Goal: Task Accomplishment & Management: Complete application form

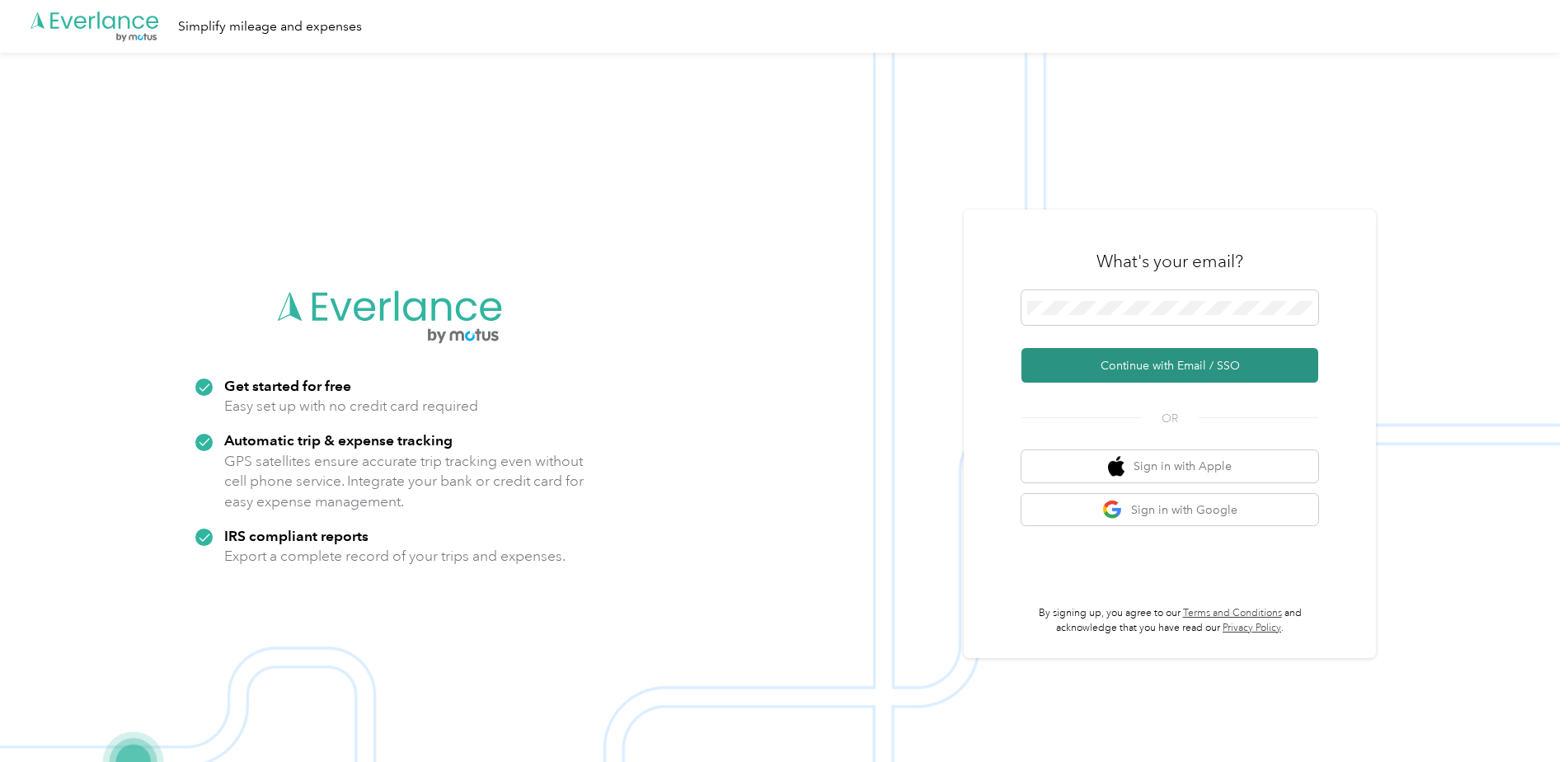
click at [1185, 371] on button "Continue with Email / SSO" at bounding box center [1170, 365] width 297 height 35
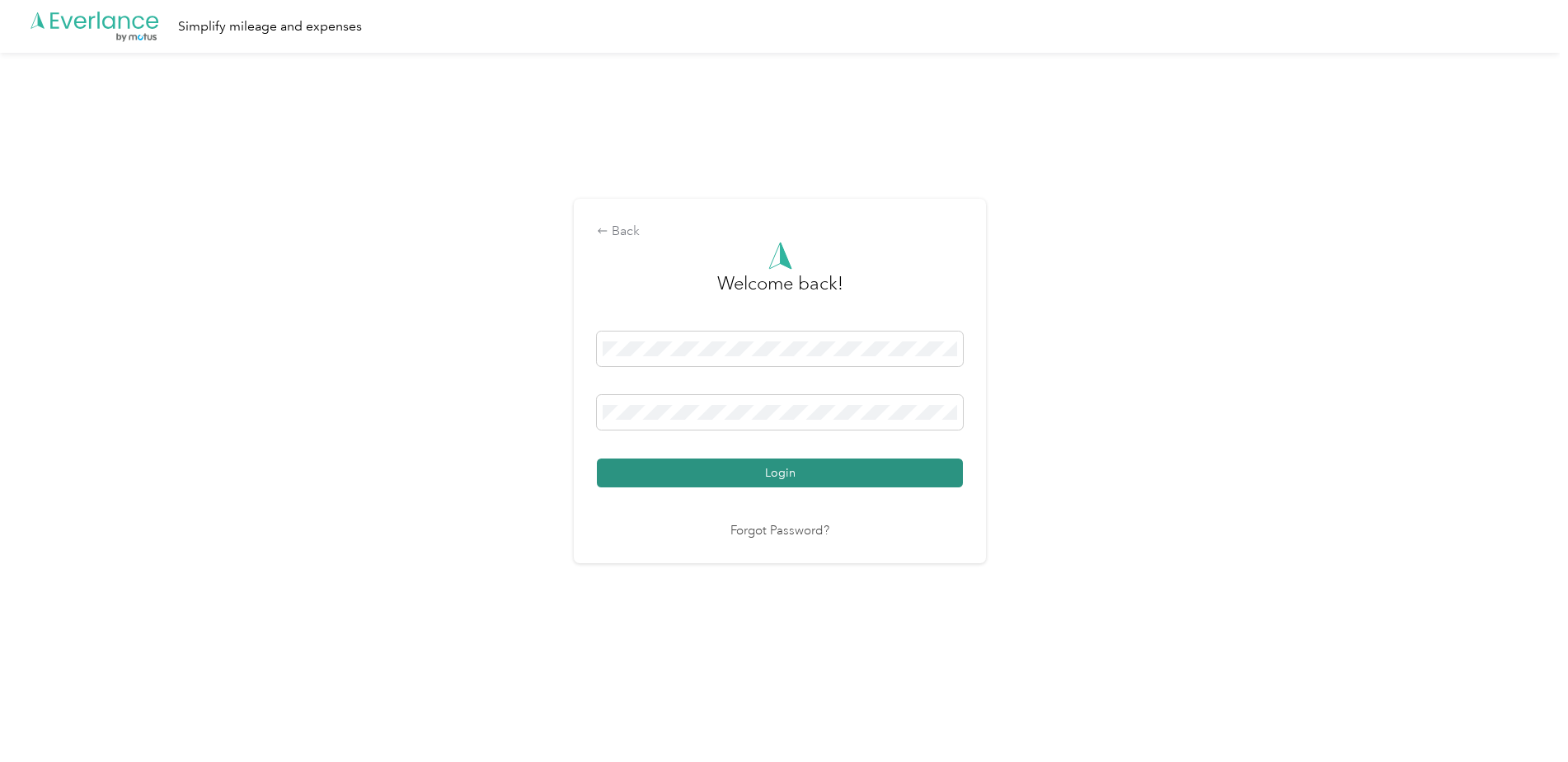
click at [710, 462] on button "Login" at bounding box center [780, 473] width 366 height 29
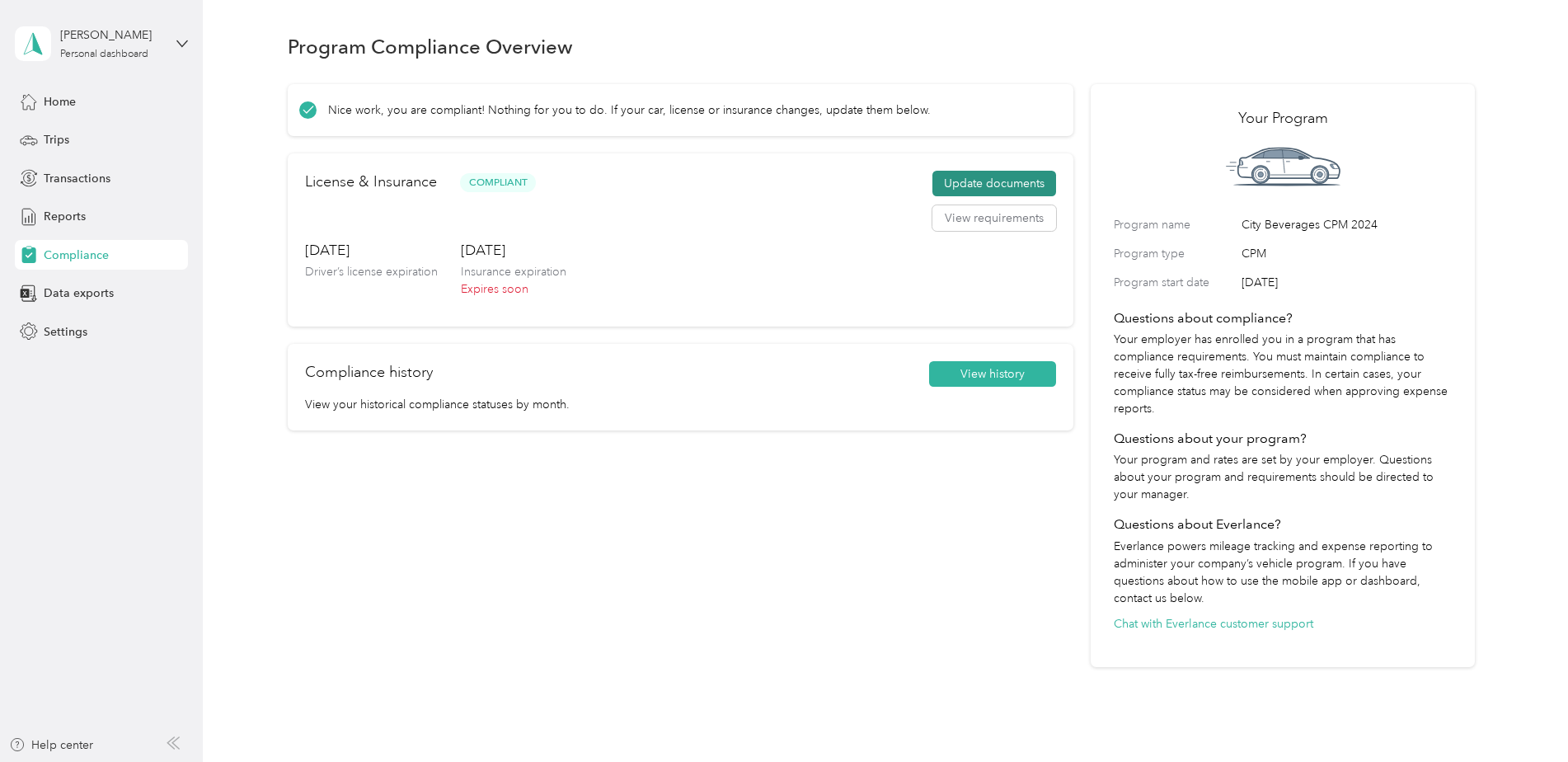
click at [1009, 178] on button "Update documents" at bounding box center [995, 183] width 123 height 26
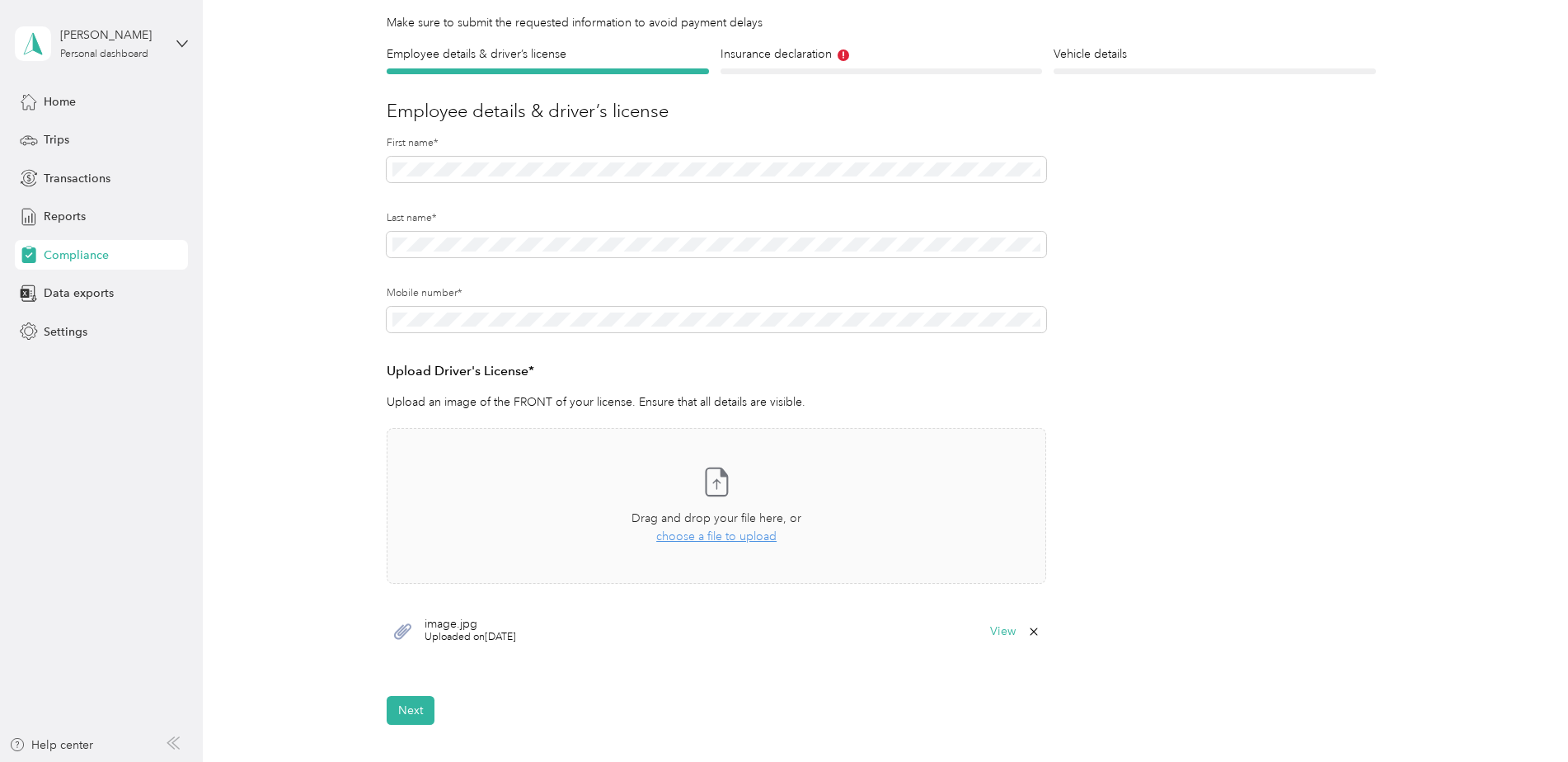
scroll to position [165, 0]
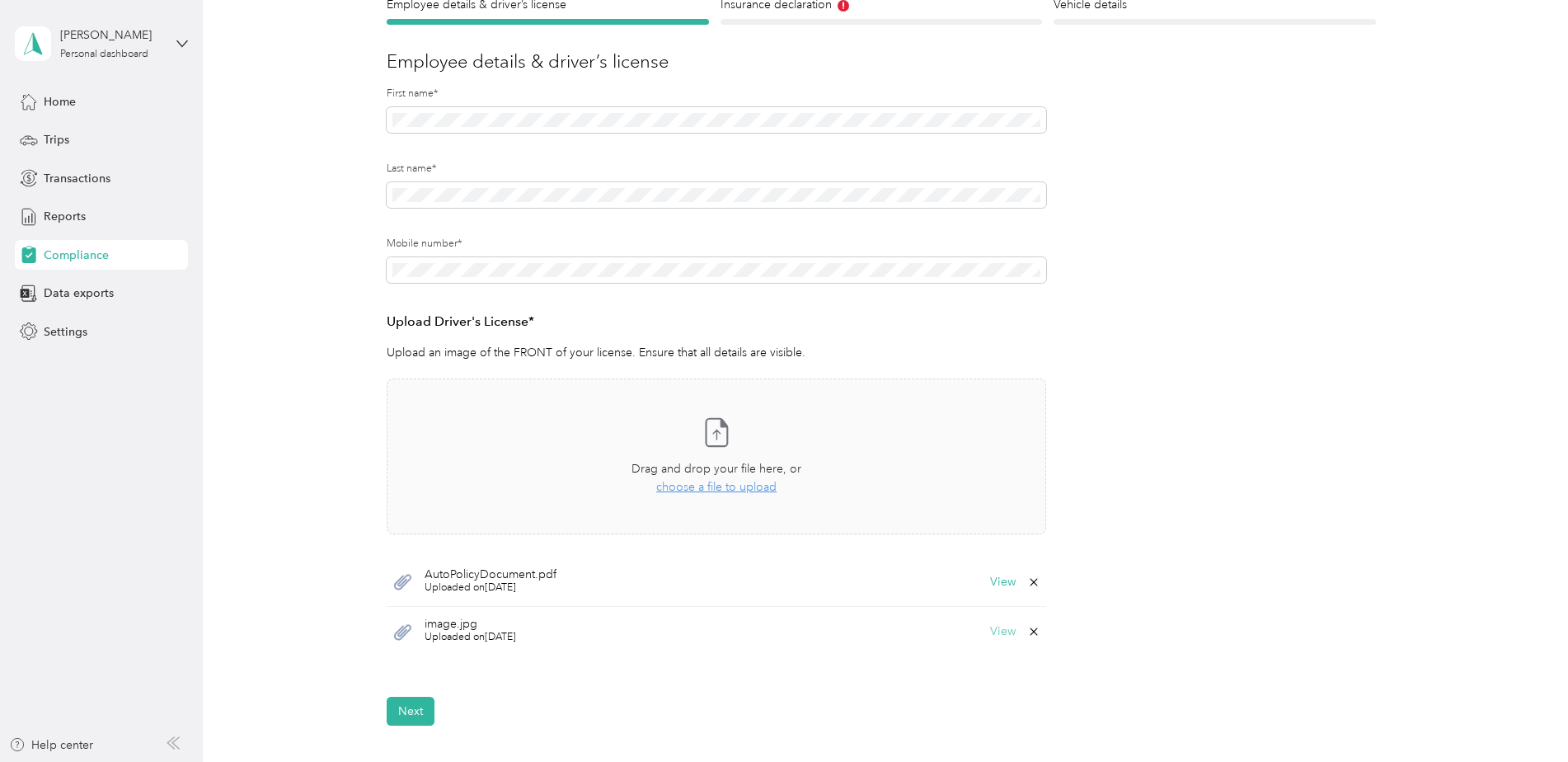
click at [1006, 629] on button "View" at bounding box center [1003, 631] width 26 height 12
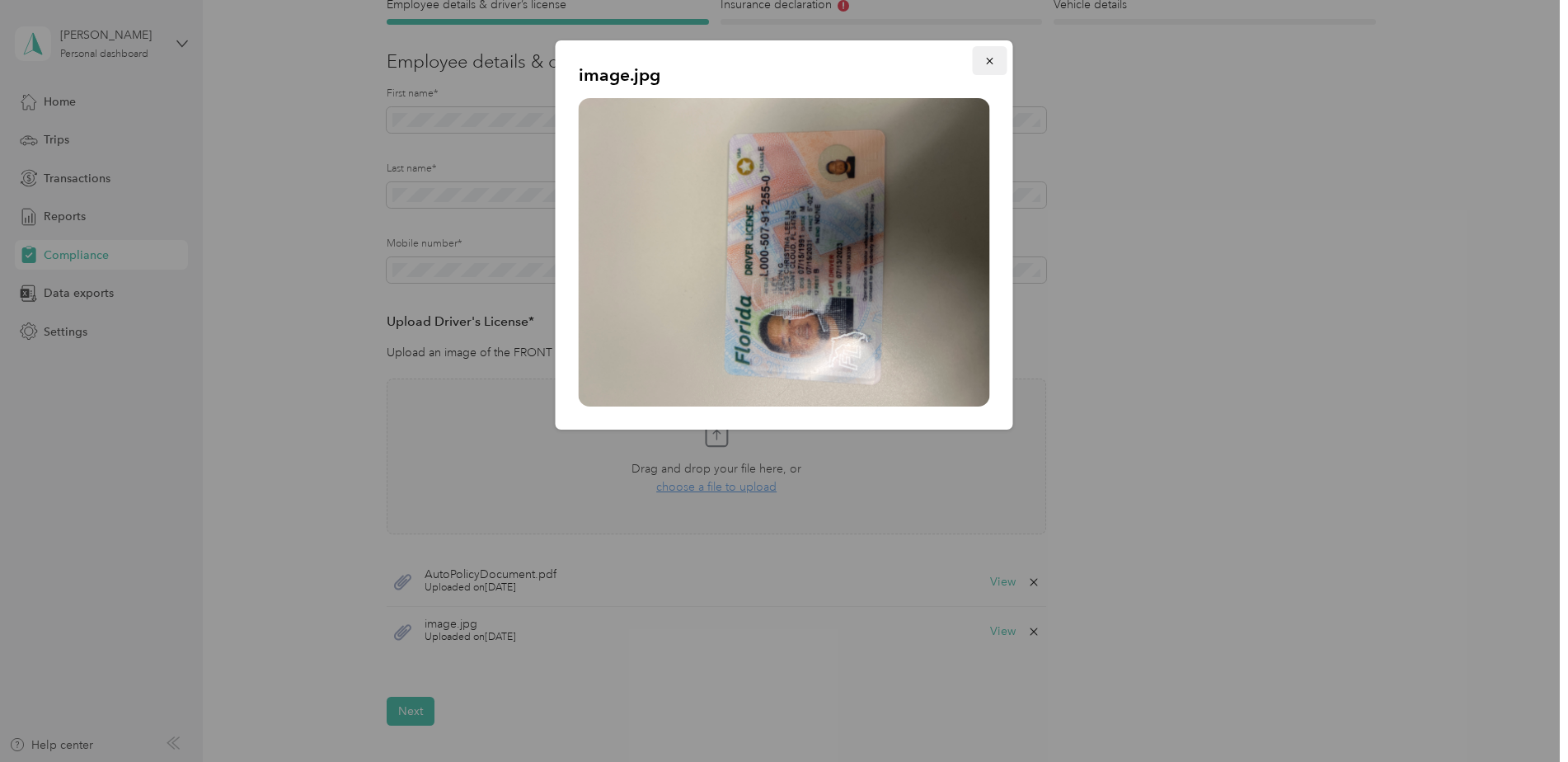
click at [996, 60] on icon "button" at bounding box center [991, 61] width 12 height 12
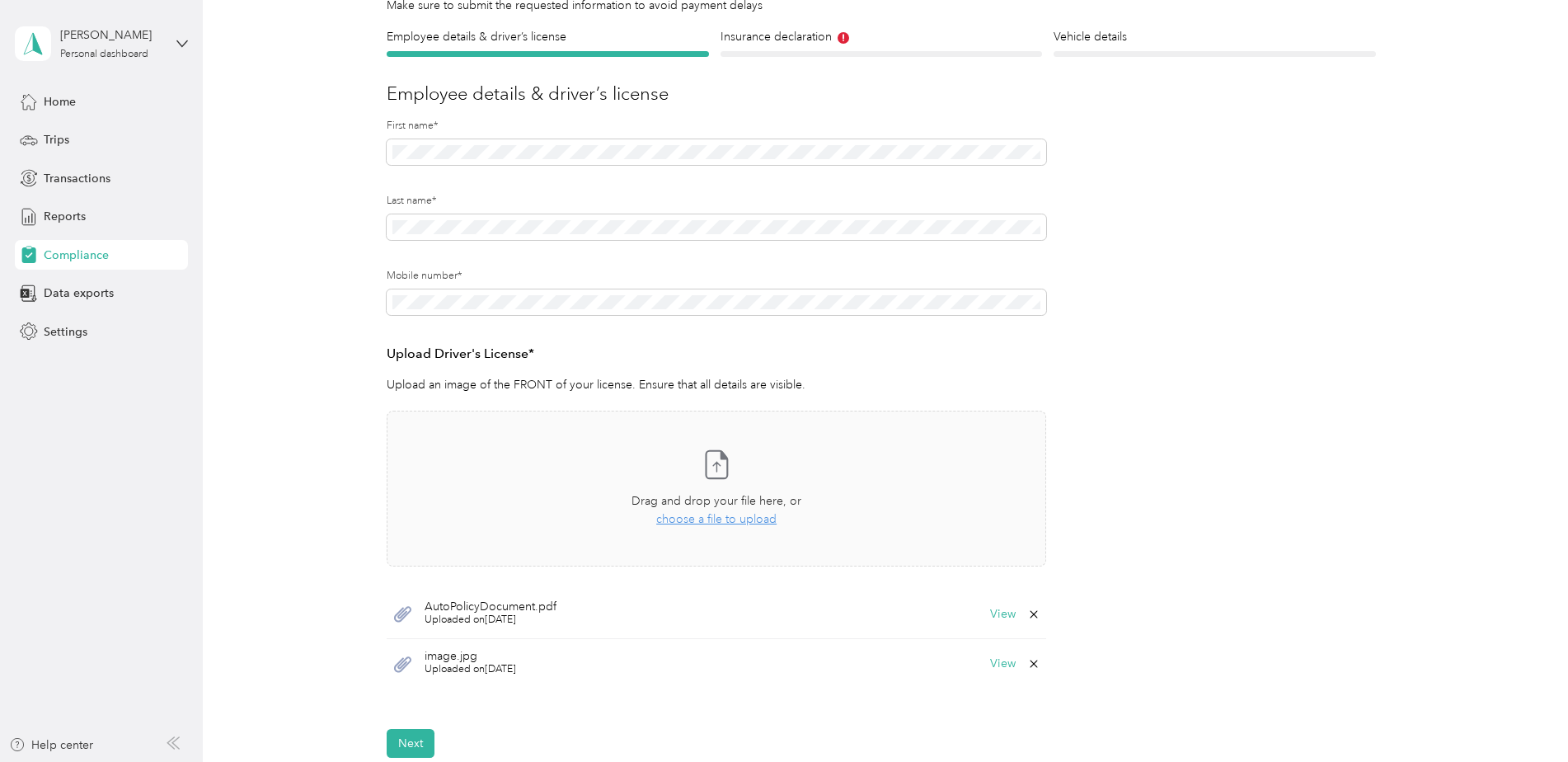
scroll to position [83, 0]
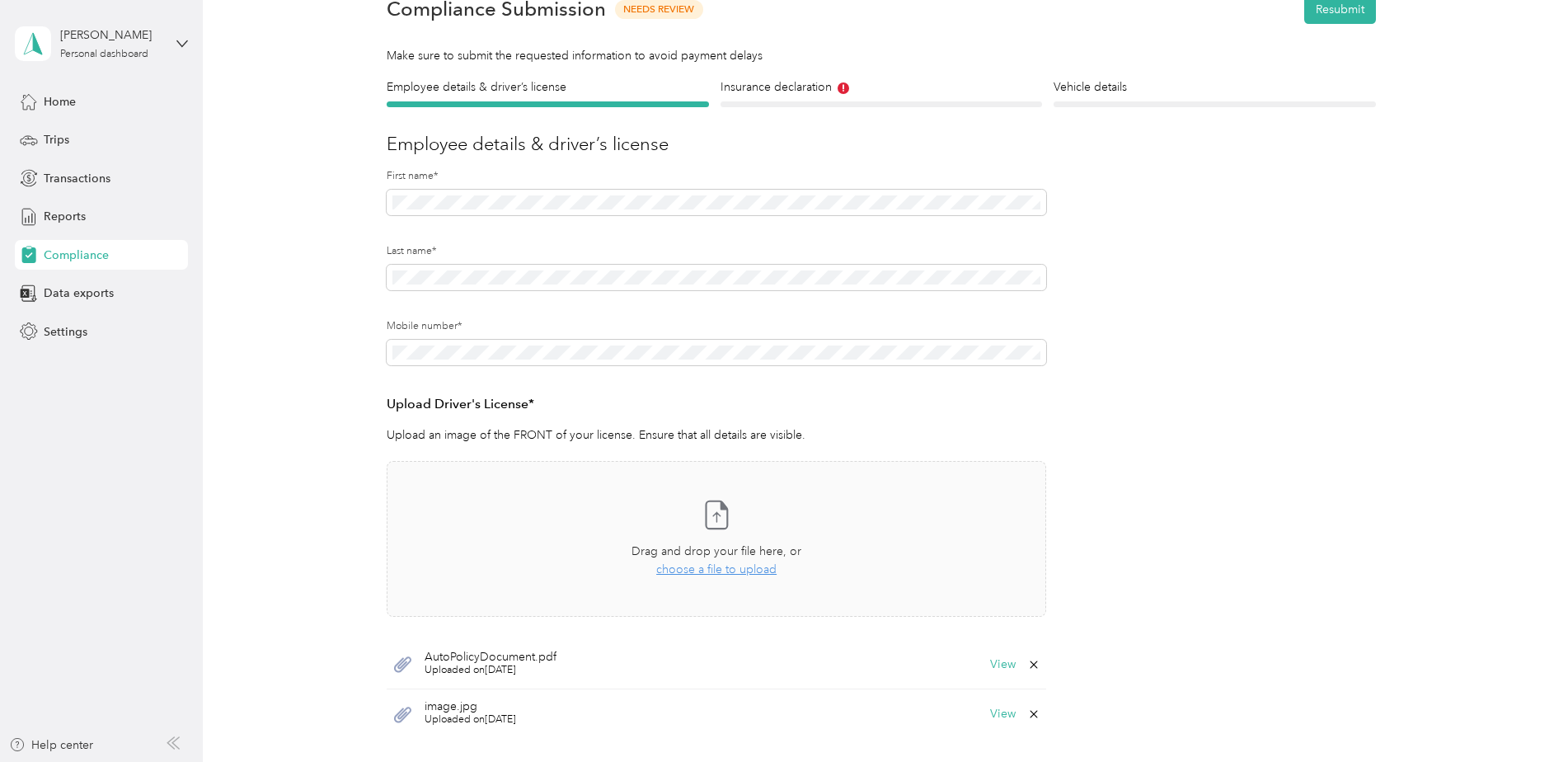
click at [1032, 664] on icon at bounding box center [1034, 664] width 8 height 8
click at [992, 676] on button "Yes" at bounding box center [990, 675] width 32 height 26
click at [805, 96] on div "Insurance declaration Insurance" at bounding box center [882, 92] width 323 height 29
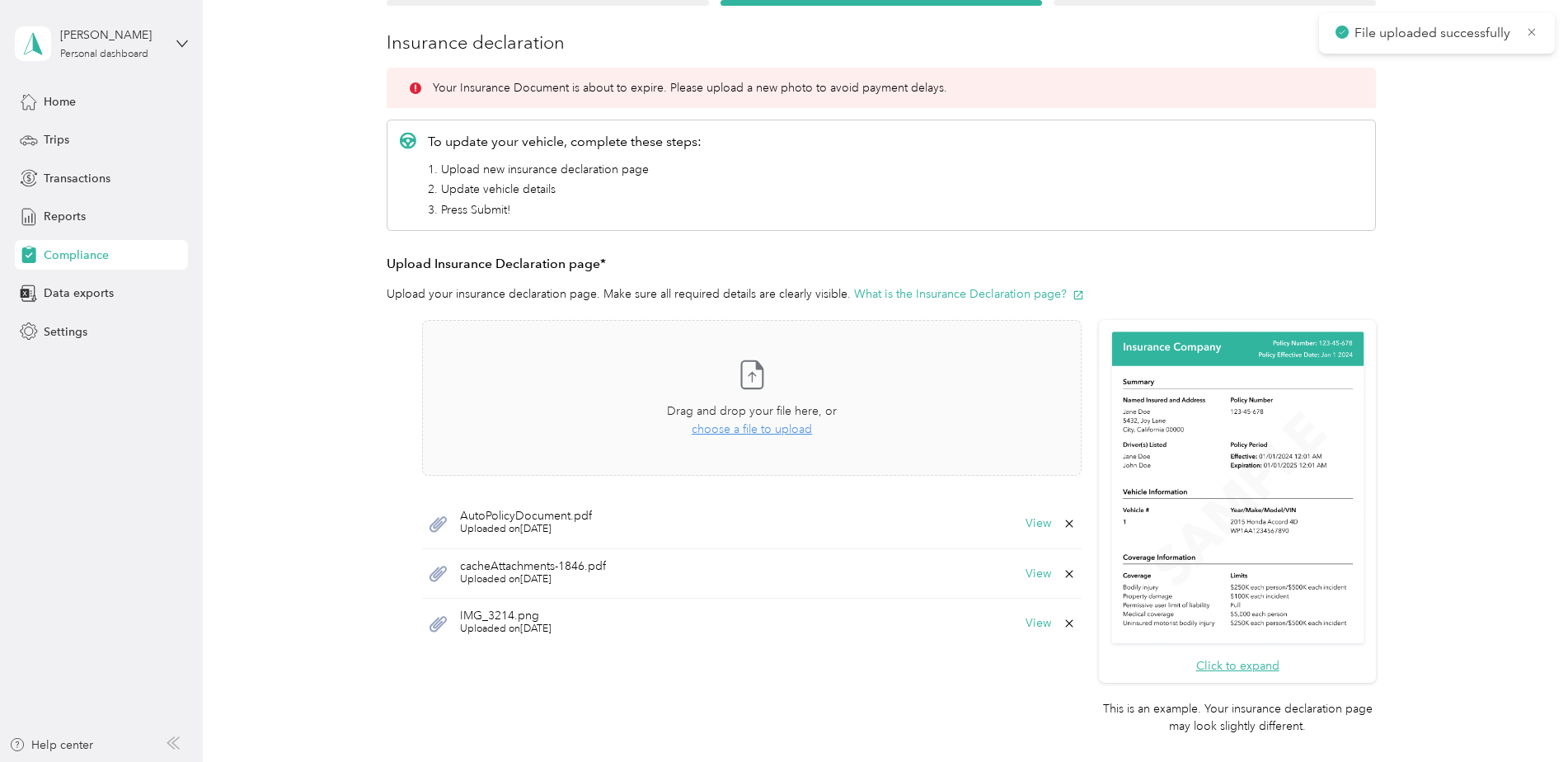
scroll to position [186, 0]
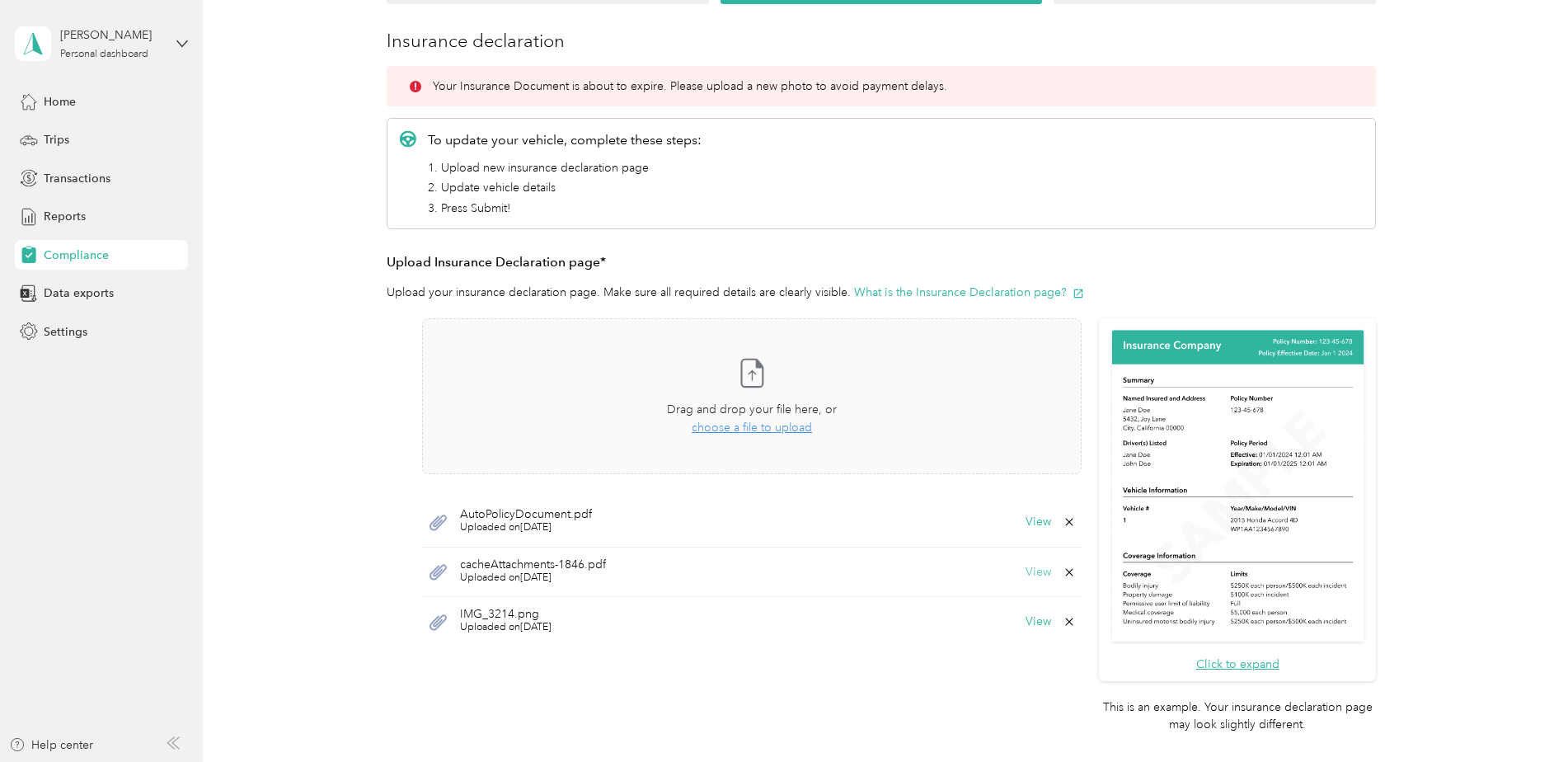
click at [1039, 575] on button "View" at bounding box center [1038, 572] width 26 height 12
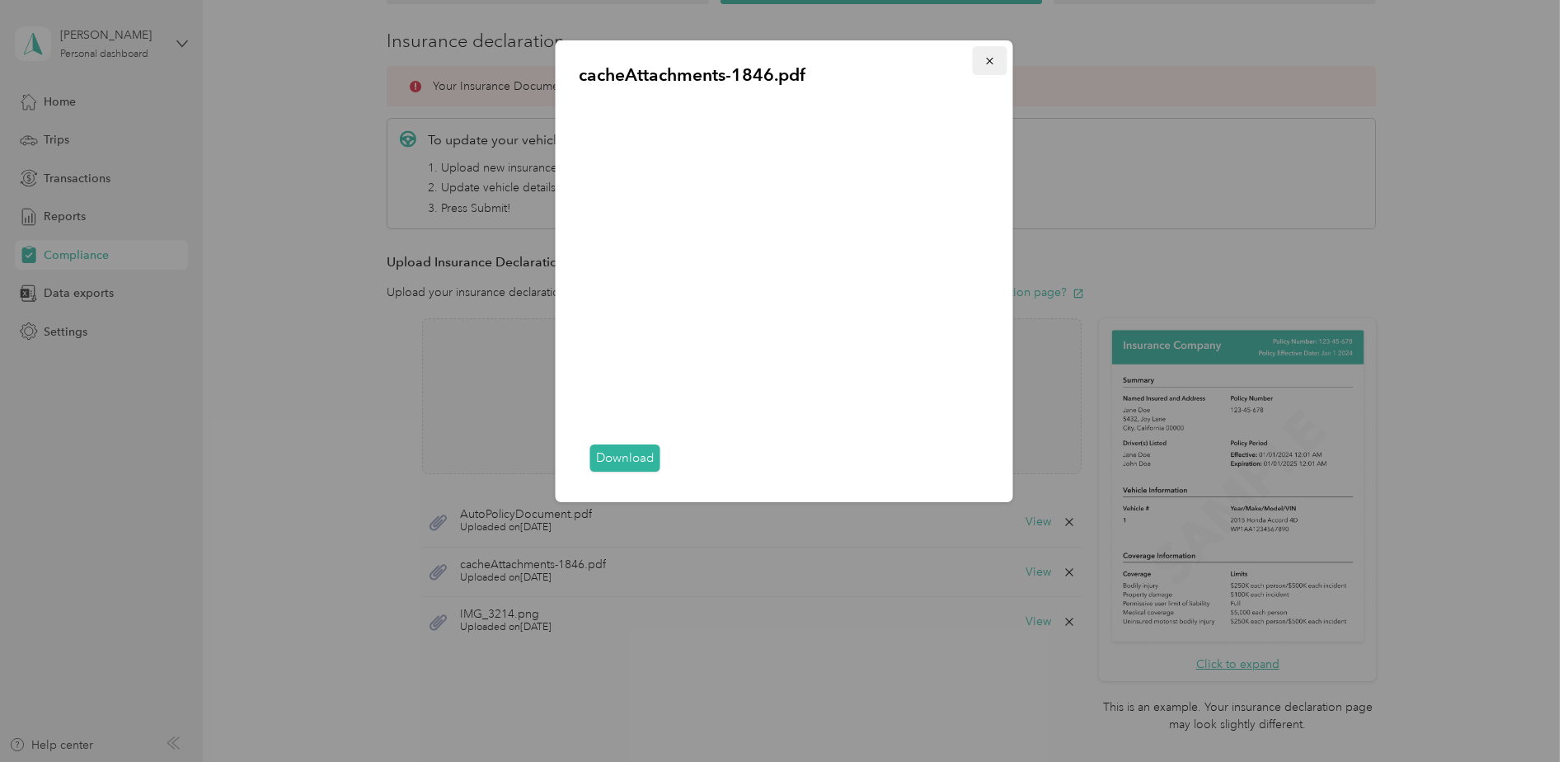
click at [983, 56] on button "button" at bounding box center [991, 61] width 35 height 29
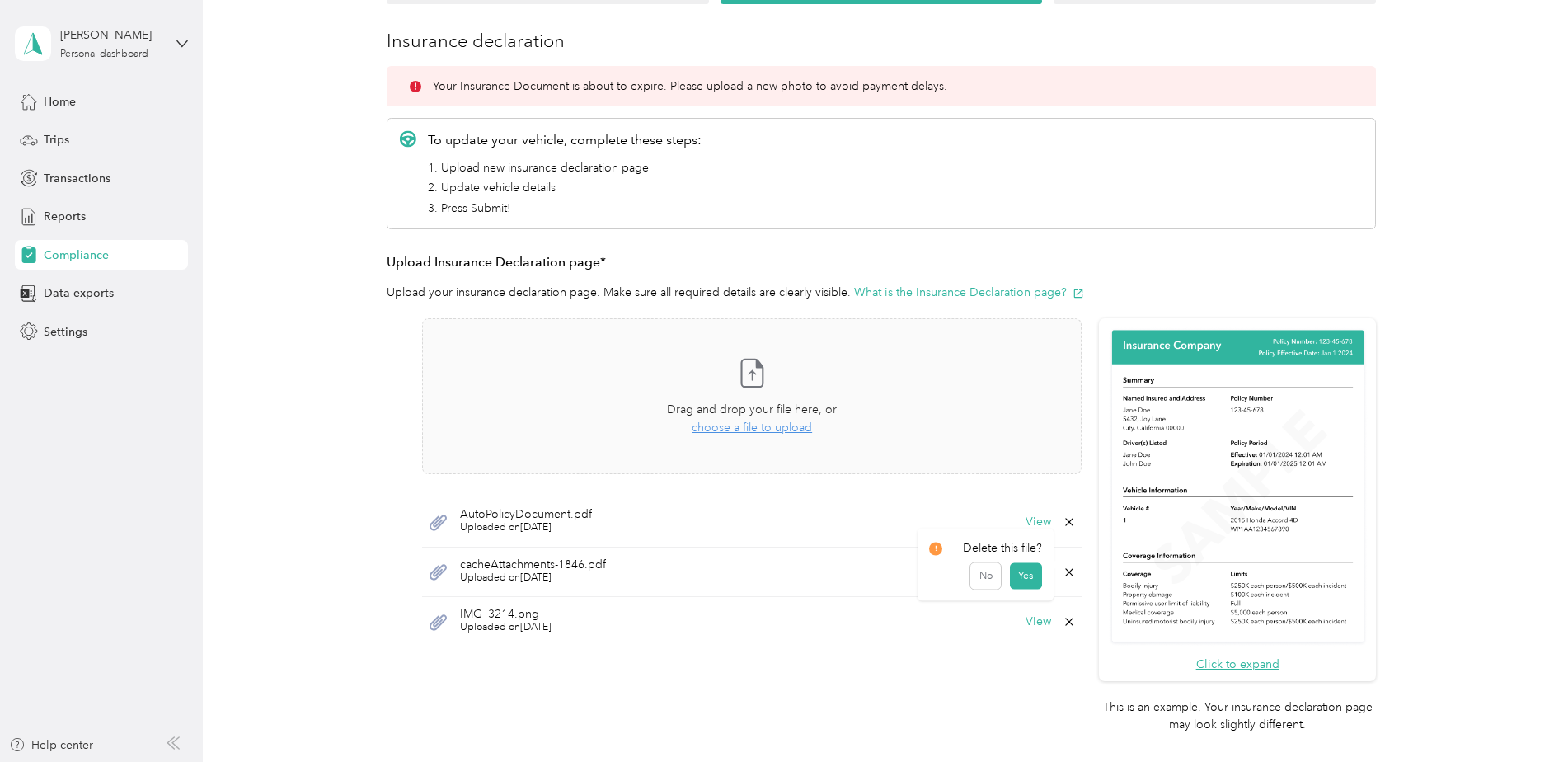
click at [1070, 570] on icon at bounding box center [1069, 572] width 8 height 8
click at [1037, 586] on button "Yes" at bounding box center [1025, 583] width 32 height 26
click at [1038, 571] on button "View" at bounding box center [1038, 572] width 26 height 12
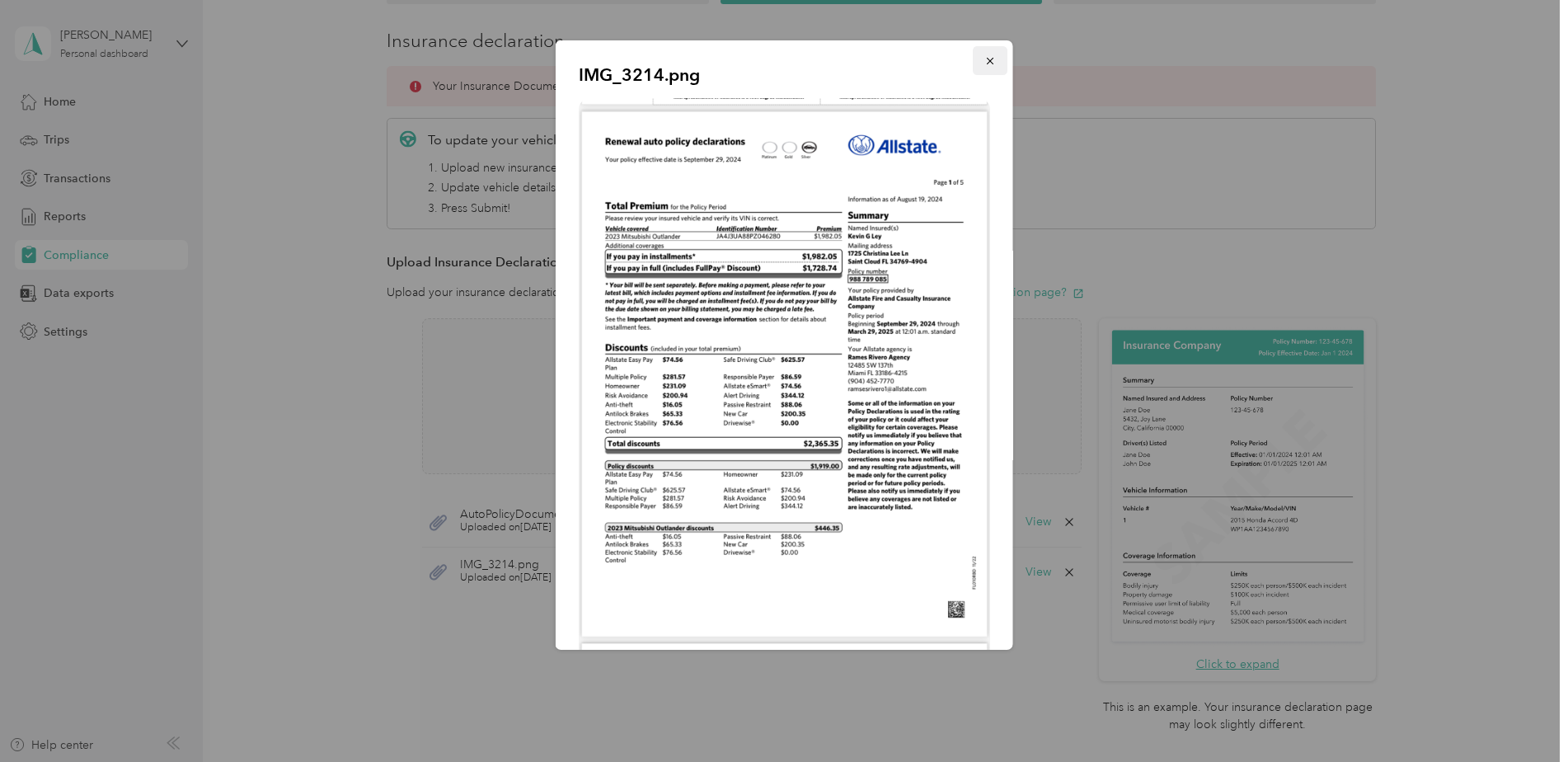
drag, startPoint x: 981, startPoint y: 63, endPoint x: 990, endPoint y: 105, distance: 43.0
click at [985, 62] on icon "button" at bounding box center [991, 61] width 12 height 12
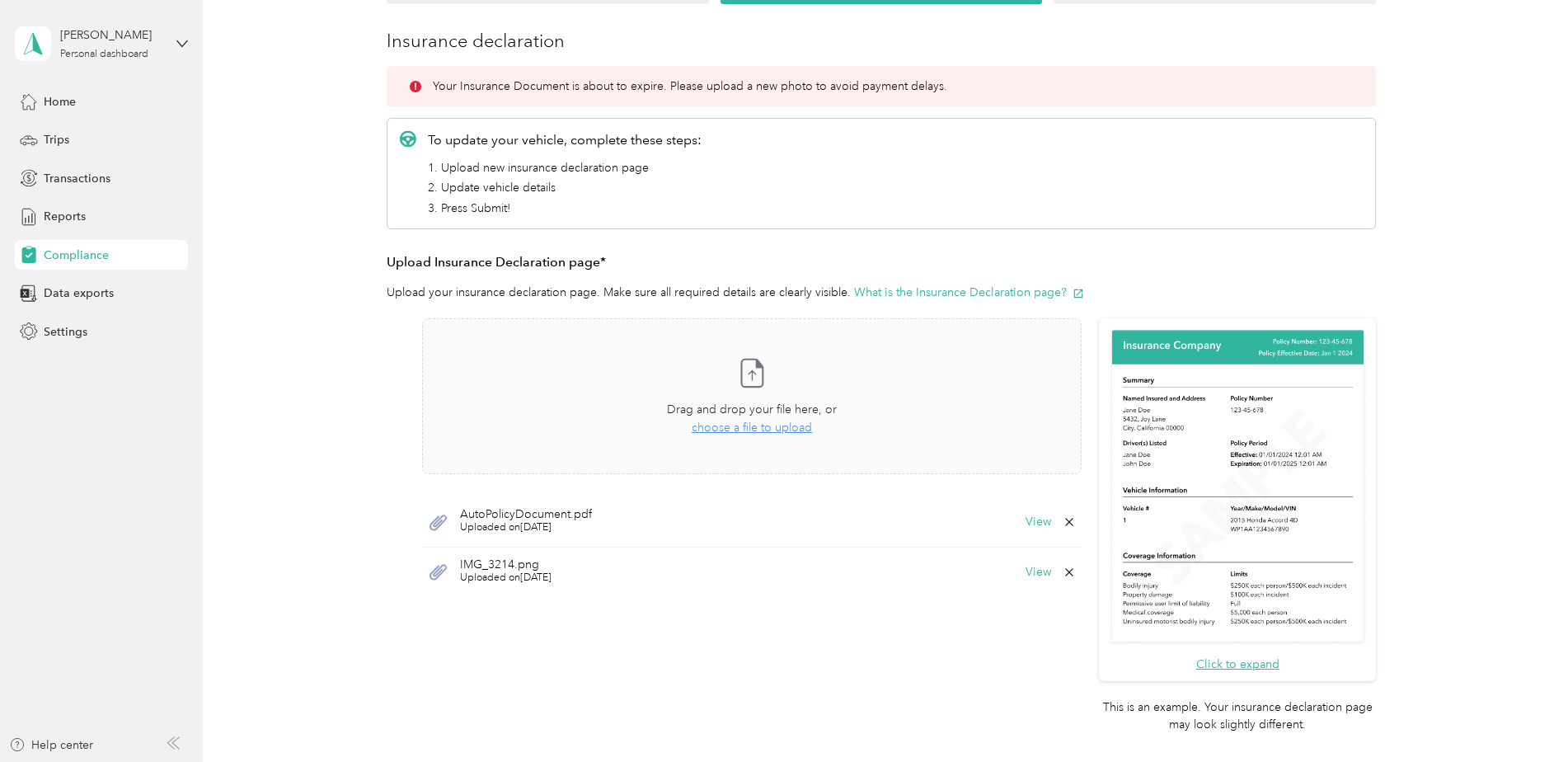
click at [1065, 577] on icon at bounding box center [1070, 572] width 13 height 13
click at [1041, 586] on button "Yes" at bounding box center [1025, 583] width 32 height 26
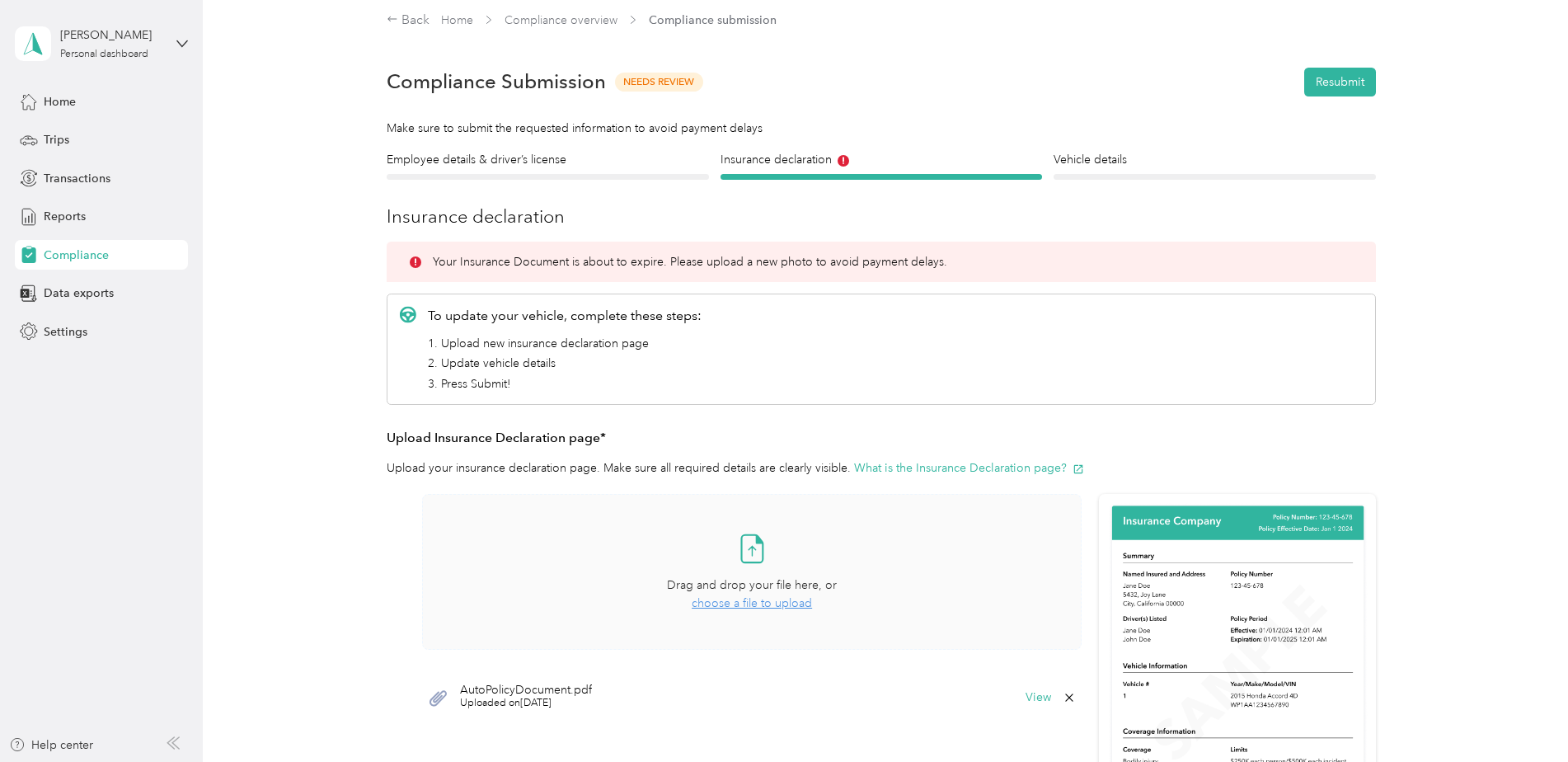
scroll to position [0, 0]
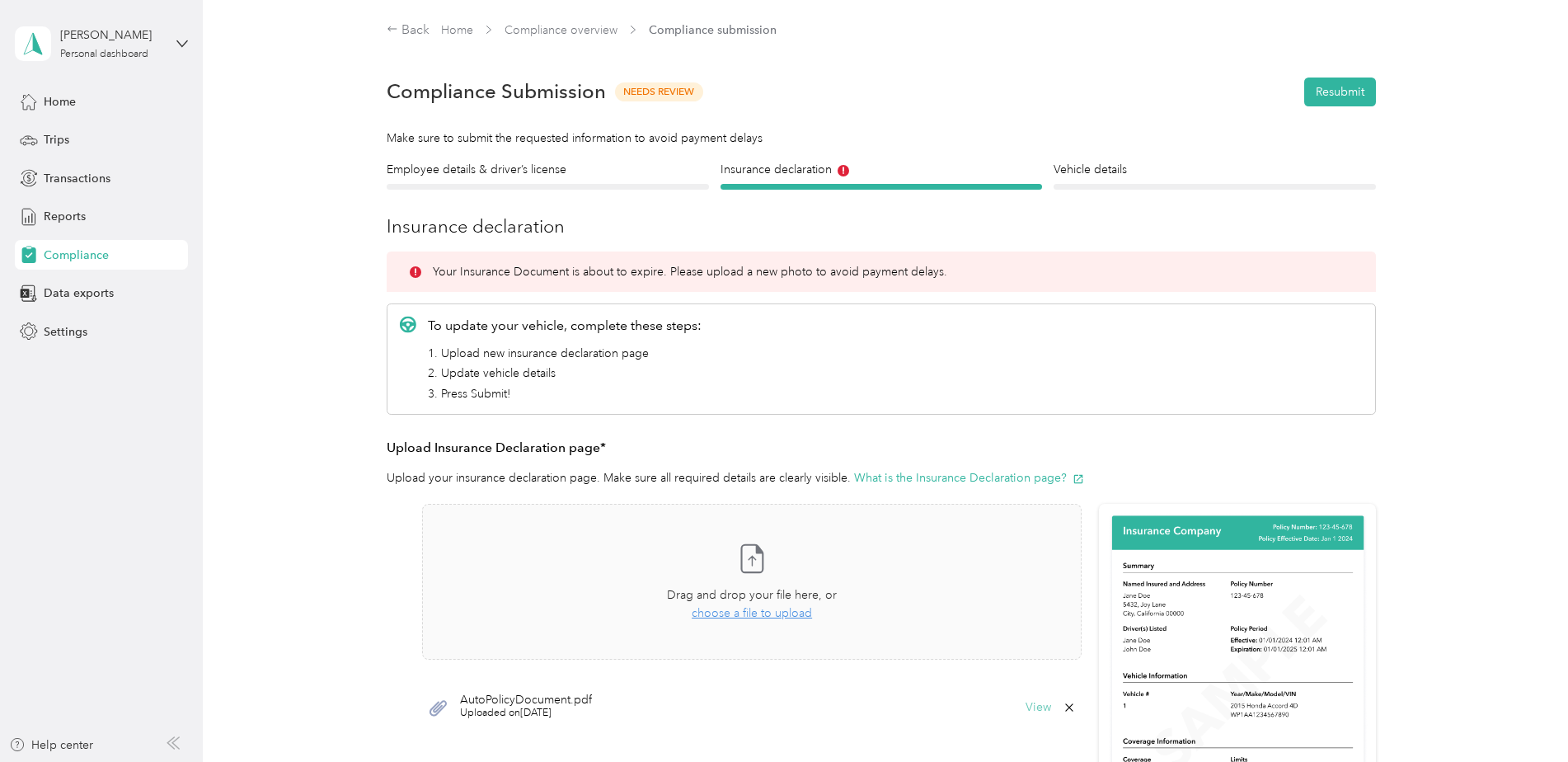
click at [1037, 711] on button "View" at bounding box center [1038, 707] width 26 height 12
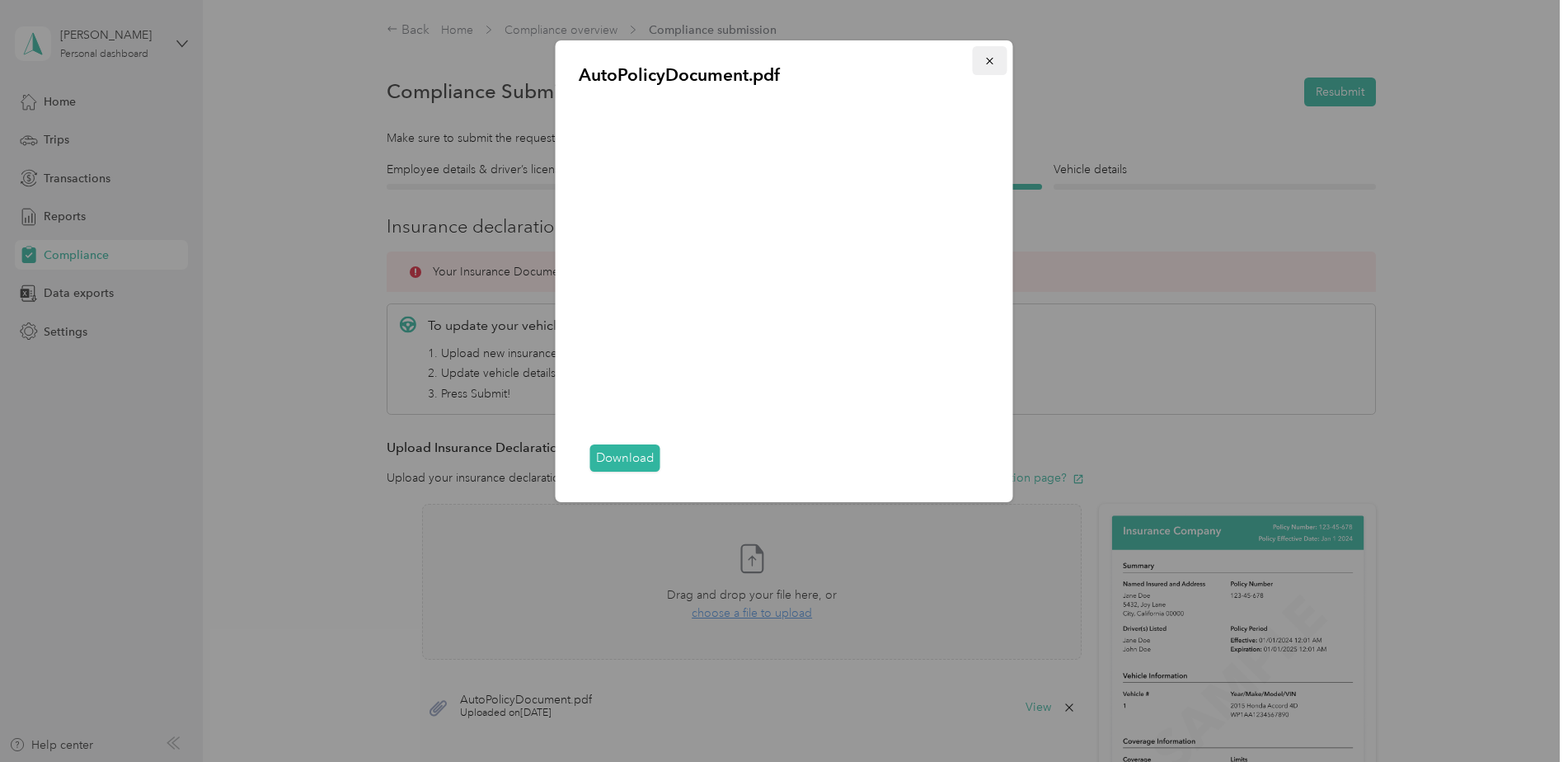
click at [980, 57] on button "button" at bounding box center [991, 61] width 35 height 29
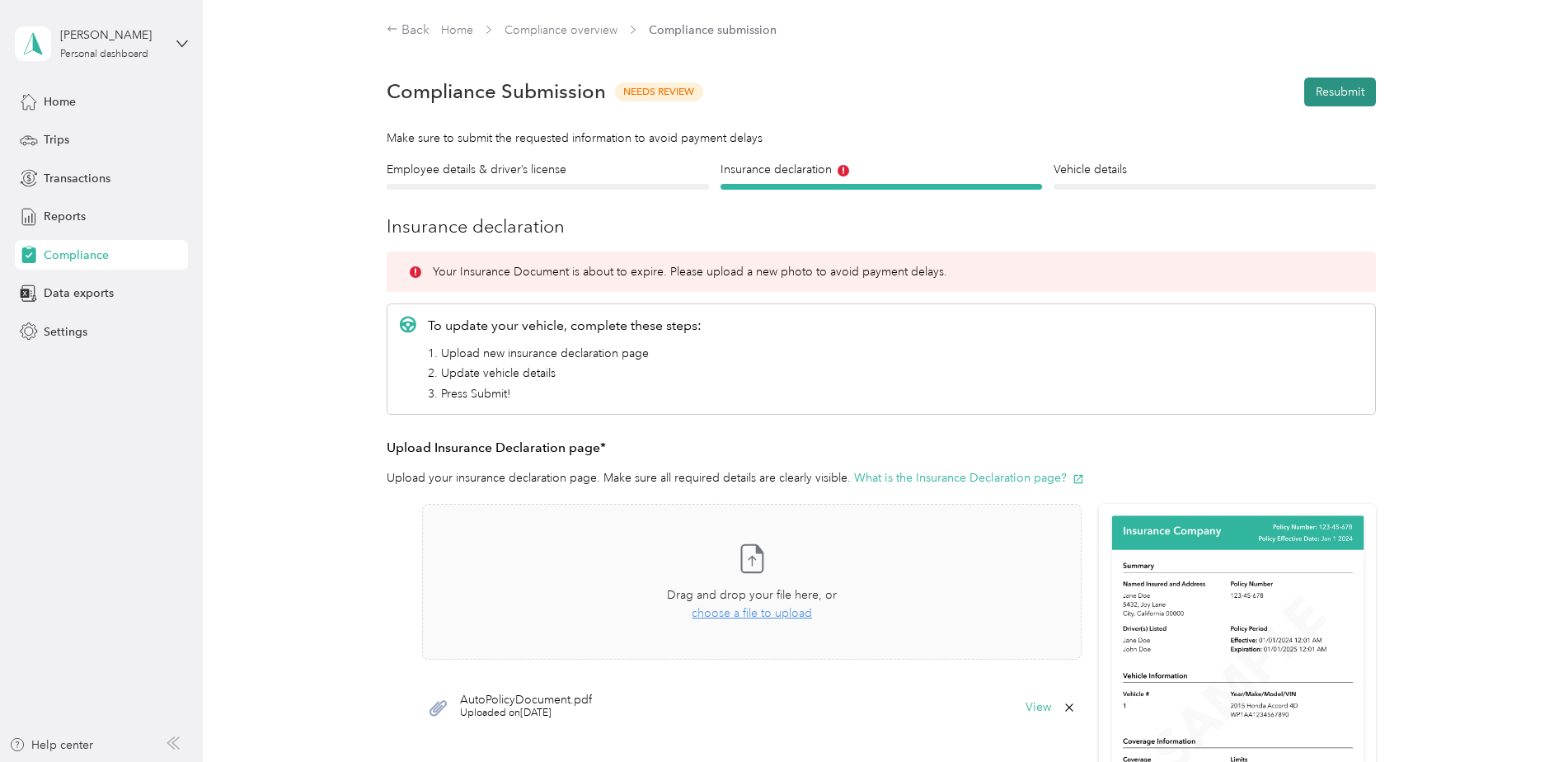
click at [1341, 84] on button "Resubmit" at bounding box center [1341, 92] width 71 height 29
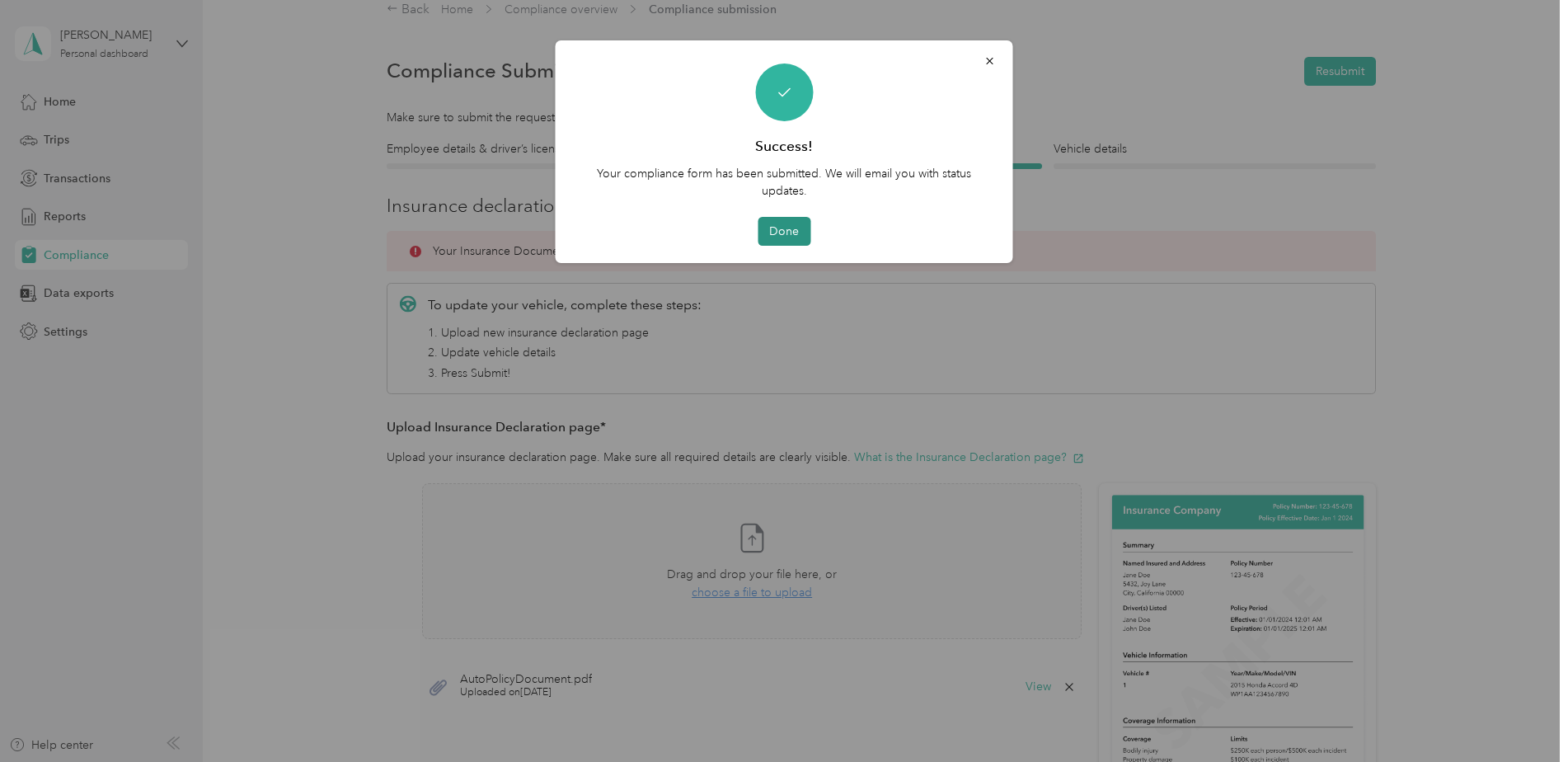
click at [784, 229] on button "Done" at bounding box center [784, 231] width 53 height 29
